Goal: Find specific page/section: Find specific page/section

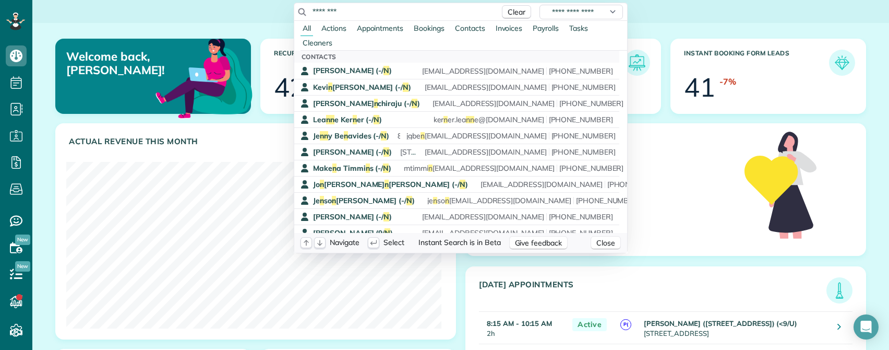
scroll to position [166, 375]
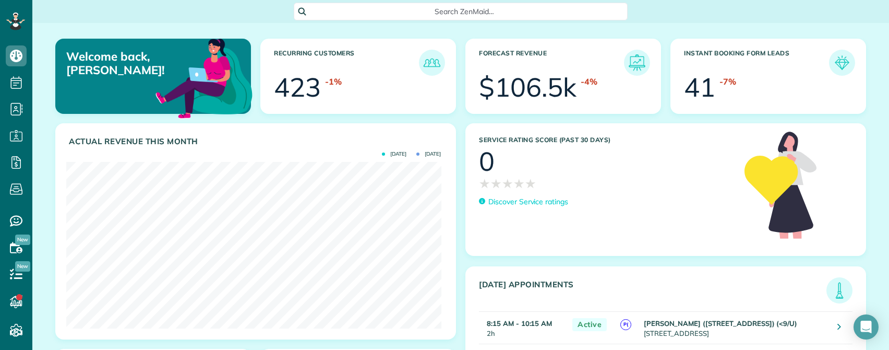
scroll to position [166, 375]
click at [45, 333] on div "Welcome back, Scott! Recurring Customers 423 -1% Forecast Revenue $106.5k -4% I…" at bounding box center [460, 183] width 857 height 321
click at [448, 12] on span "Search ZenMaid…" at bounding box center [464, 11] width 317 height 10
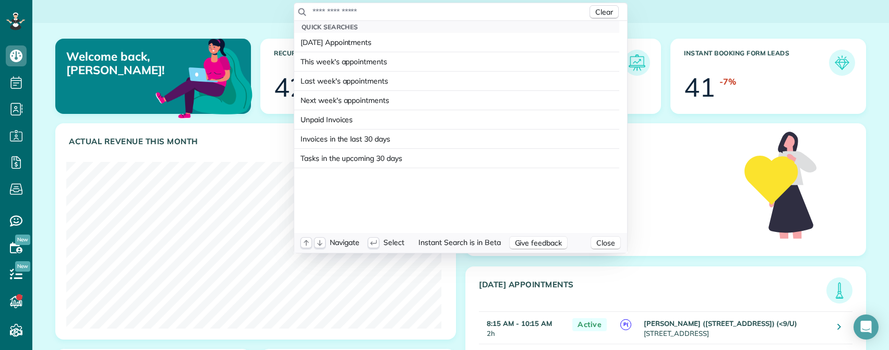
click at [427, 19] on div "Clear" at bounding box center [460, 12] width 333 height 18
click at [355, 8] on input "text" at bounding box center [450, 11] width 276 height 10
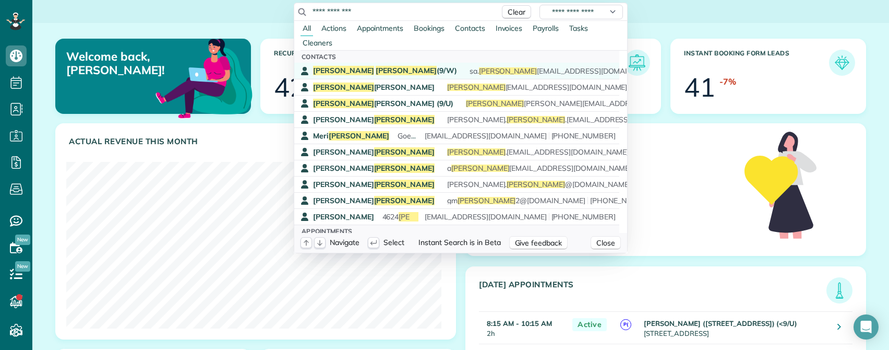
type input "**********"
click at [376, 70] on span "Hopkins" at bounding box center [406, 70] width 61 height 9
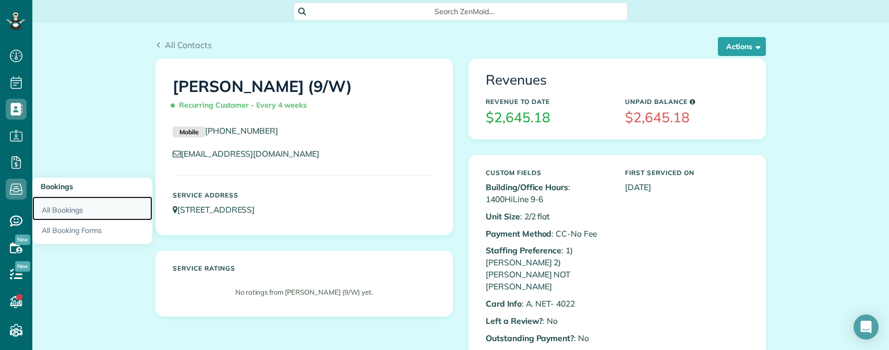
drag, startPoint x: 51, startPoint y: 207, endPoint x: 58, endPoint y: 206, distance: 7.4
click at [52, 207] on link "All Bookings" at bounding box center [92, 208] width 120 height 24
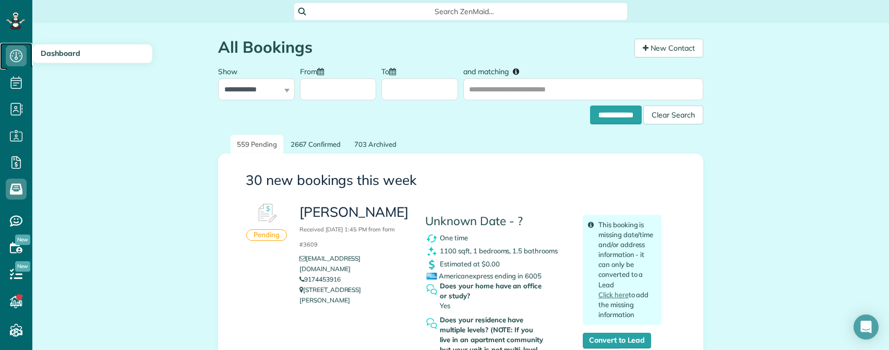
click at [24, 57] on icon at bounding box center [16, 55] width 21 height 21
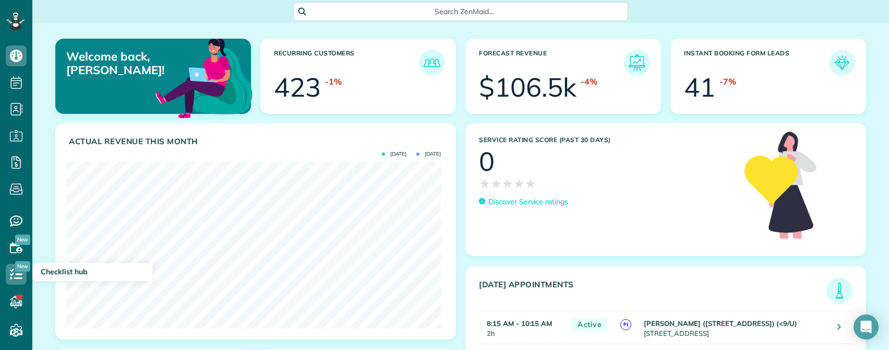
scroll to position [166, 375]
click at [12, 244] on use at bounding box center [16, 247] width 13 height 11
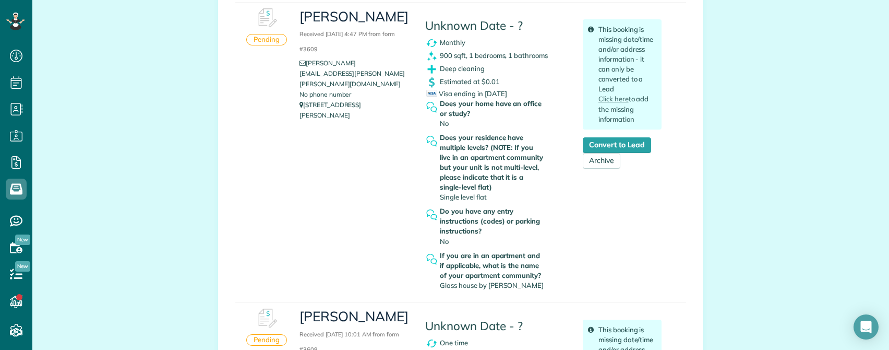
scroll to position [7150, 0]
